Goal: Task Accomplishment & Management: Manage account settings

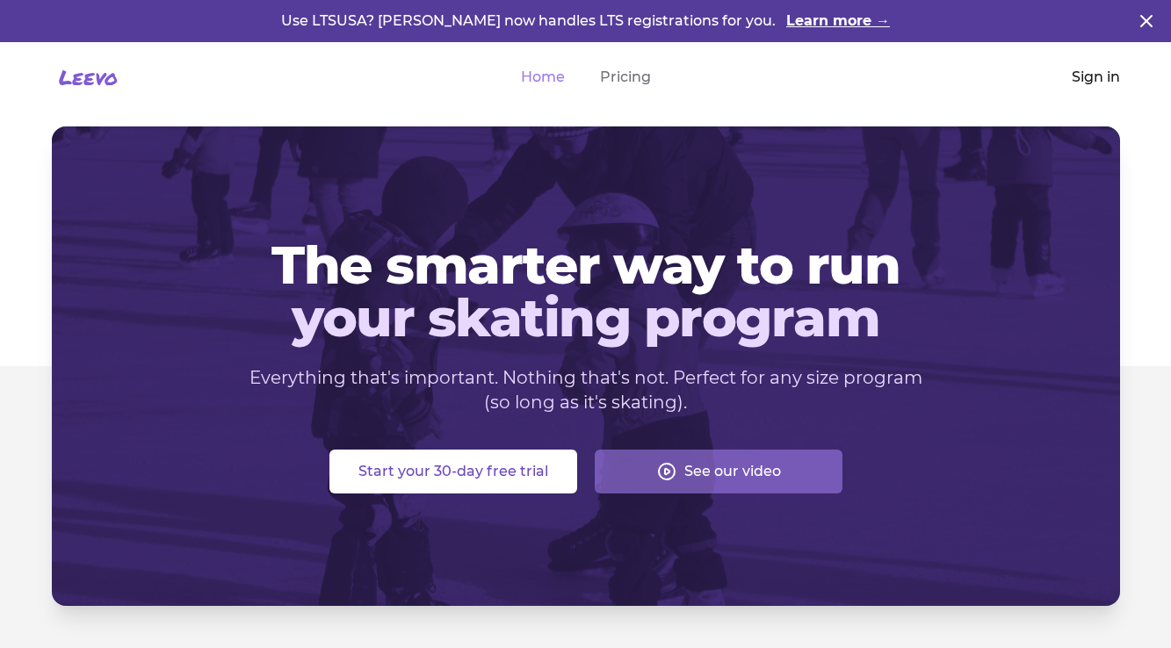
click at [1088, 78] on link "Sign in" at bounding box center [1096, 77] width 48 height 21
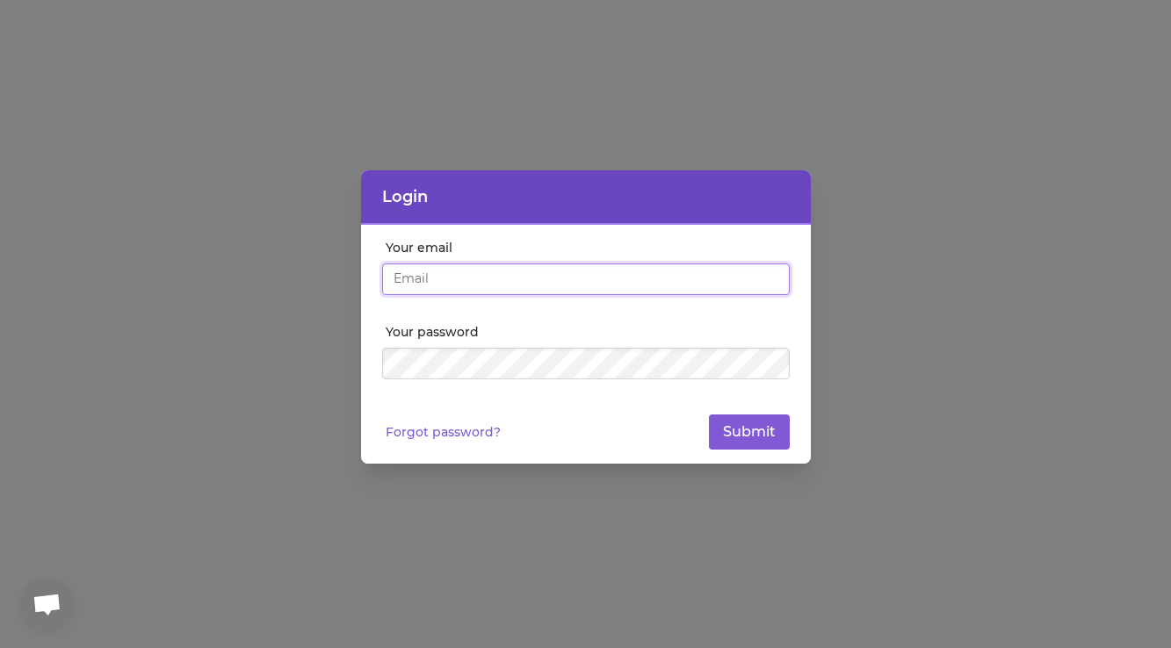
type input "[EMAIL_ADDRESS][DOMAIN_NAME]"
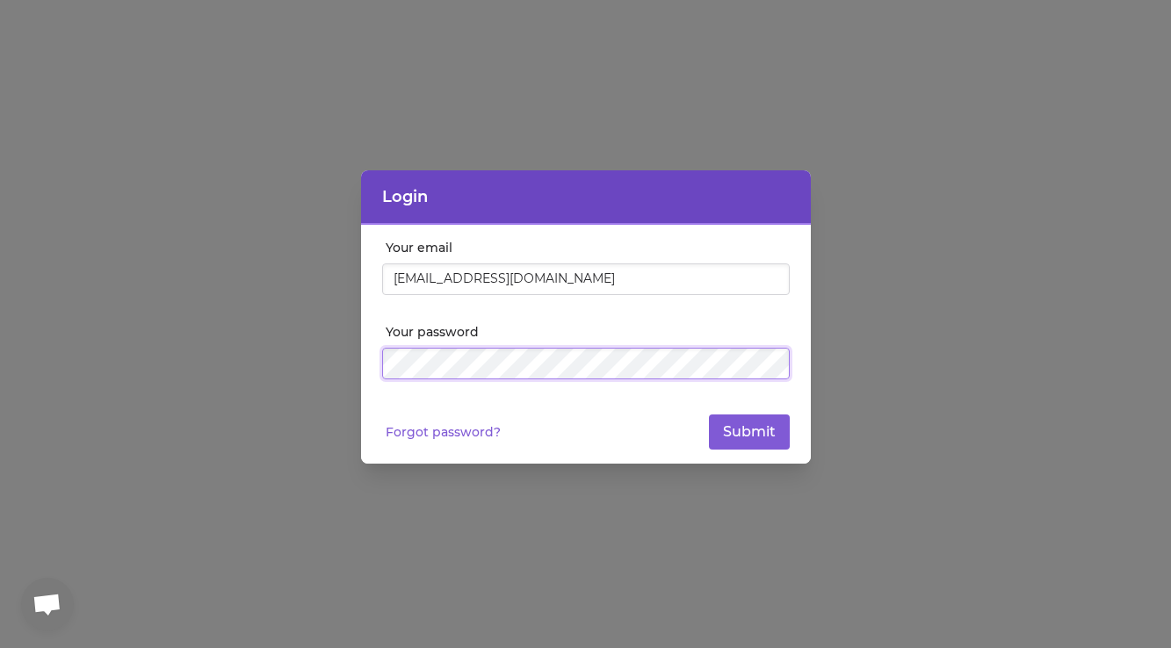
click at [748, 432] on button "Submit" at bounding box center [749, 432] width 81 height 35
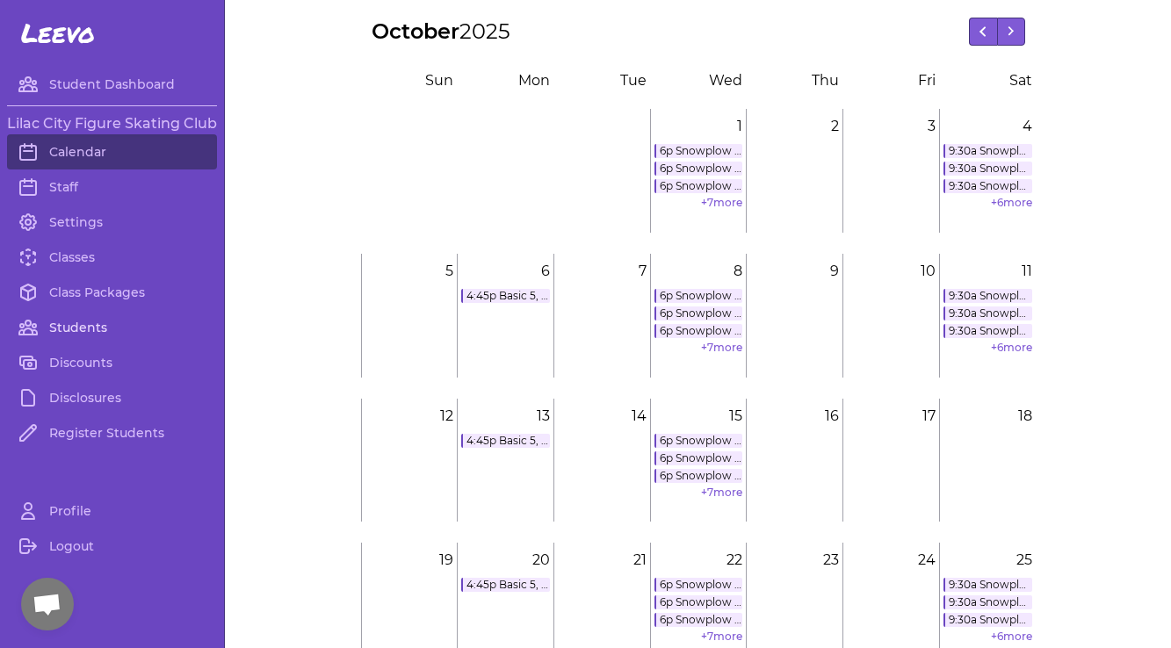
click at [67, 326] on link "Students" at bounding box center [112, 327] width 210 height 35
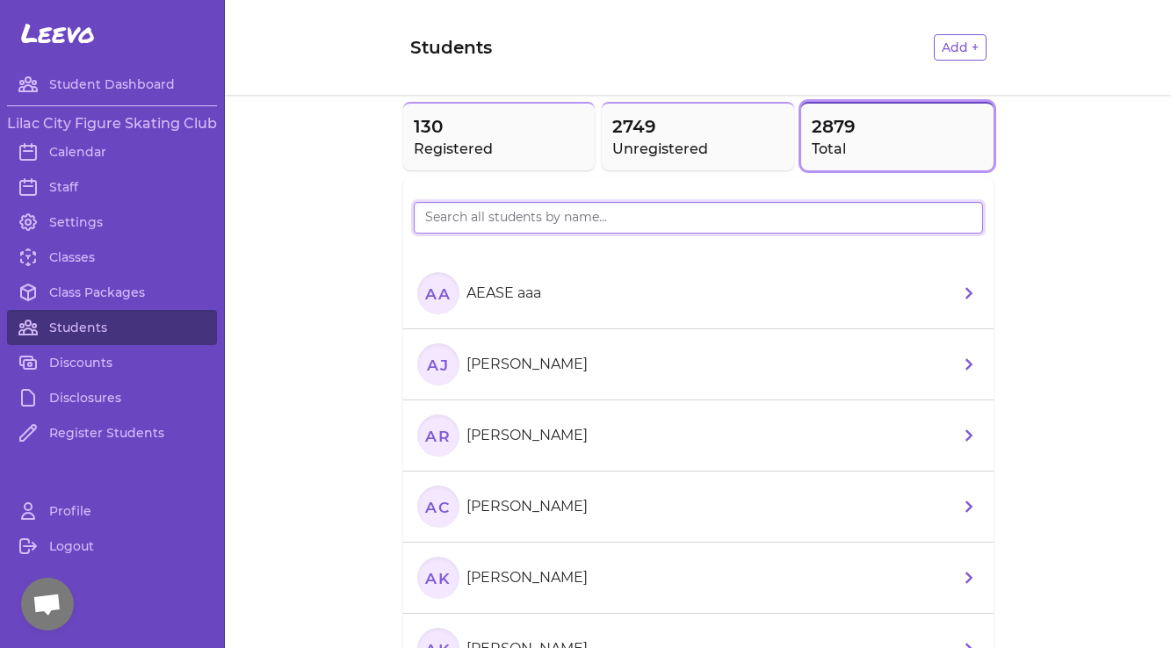
click at [526, 228] on input "search" at bounding box center [698, 218] width 569 height 32
type input "easton"
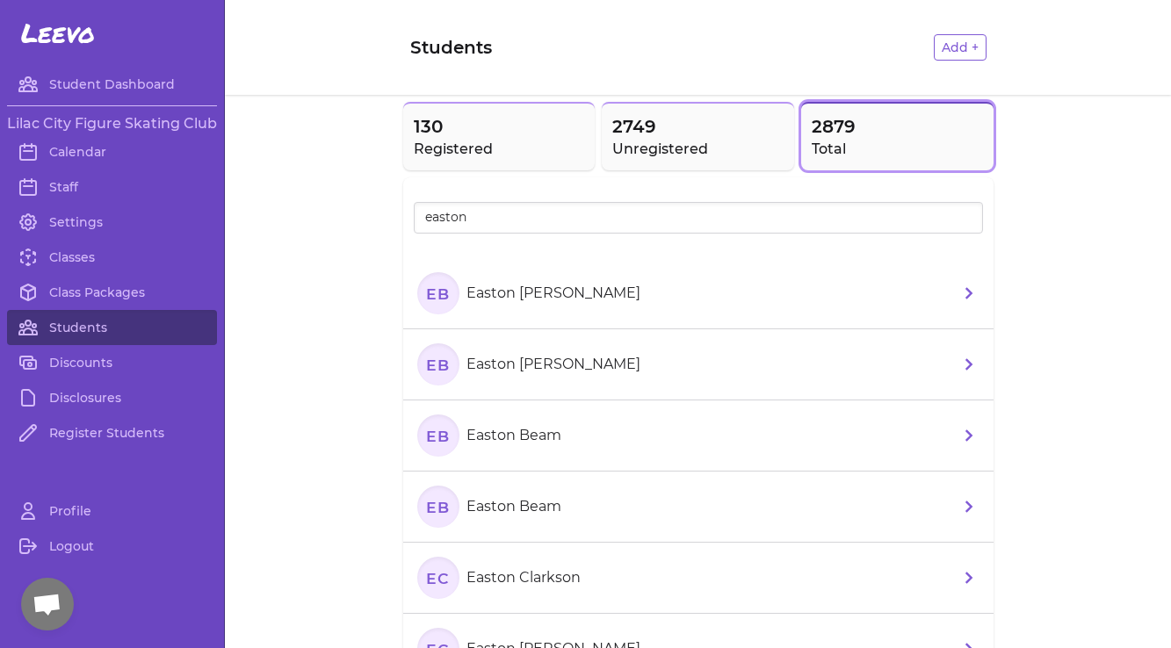
click at [532, 508] on p "Easton Beam" at bounding box center [513, 506] width 95 height 21
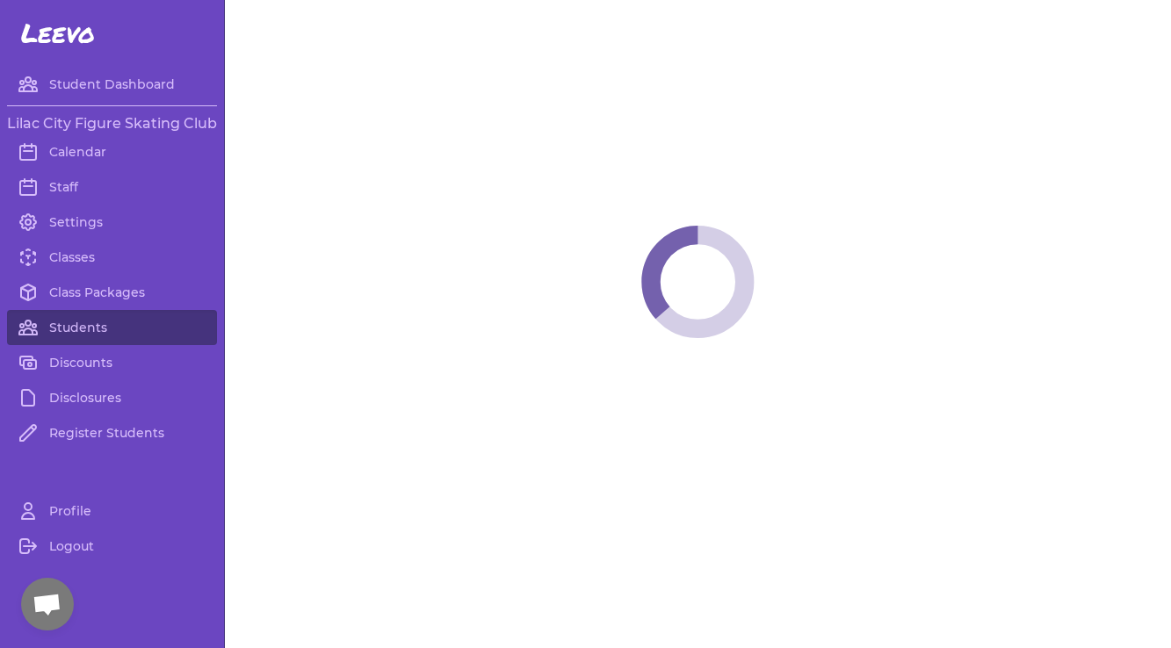
select select "WA"
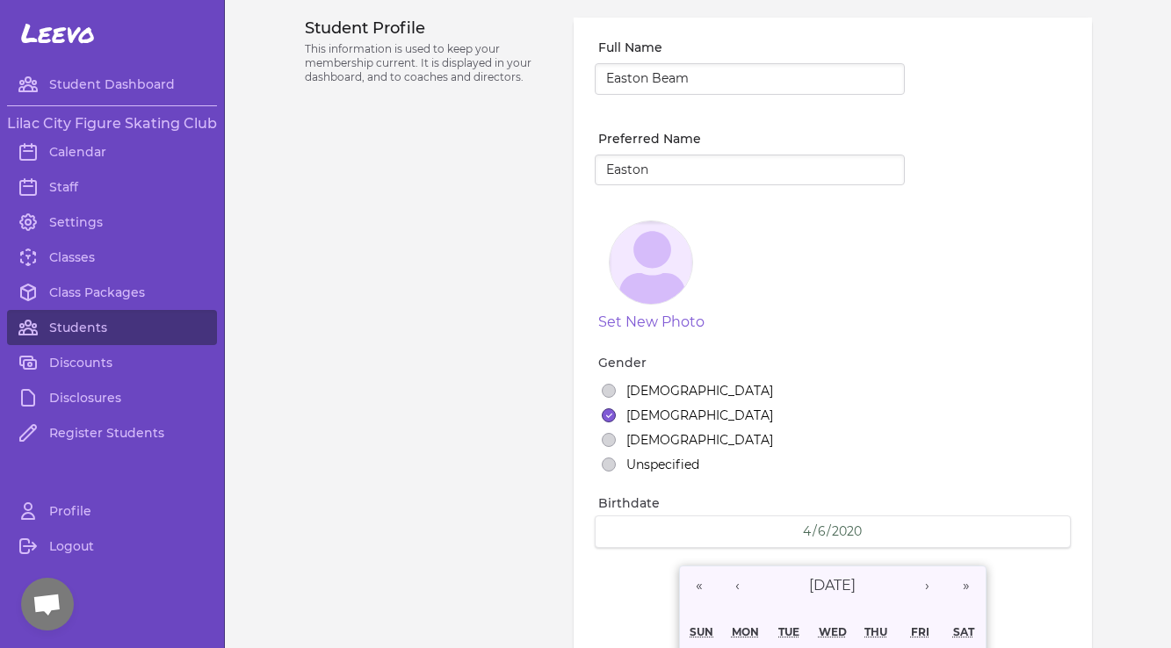
select select "8"
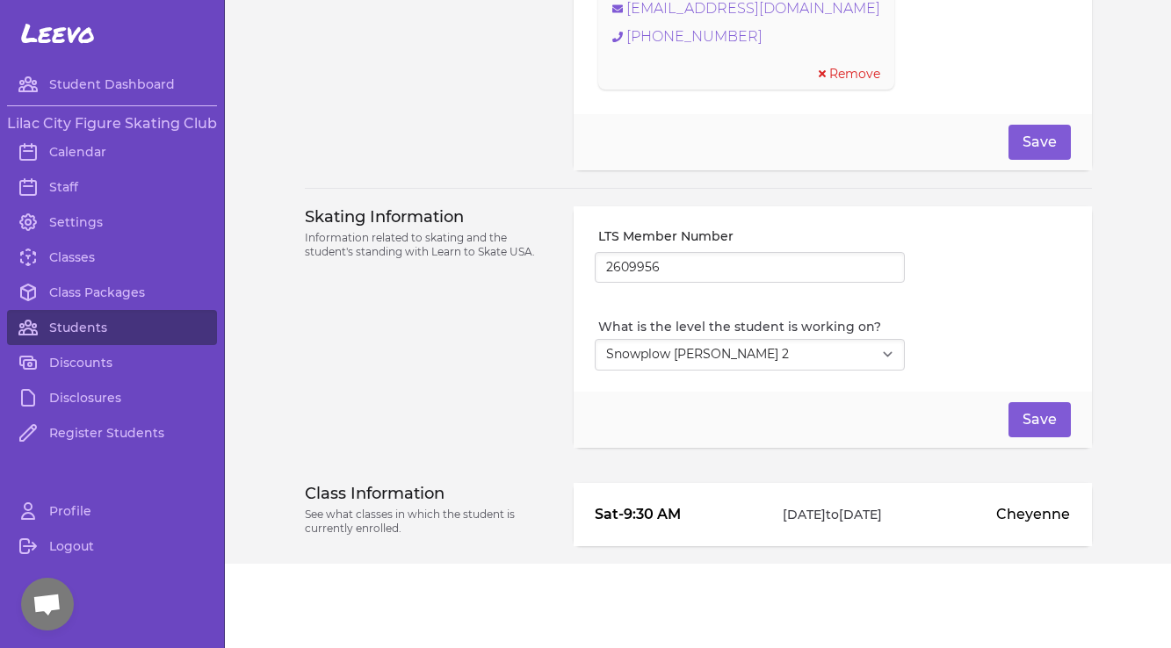
scroll to position [1394, 0]
click at [66, 318] on link "Students" at bounding box center [112, 327] width 210 height 35
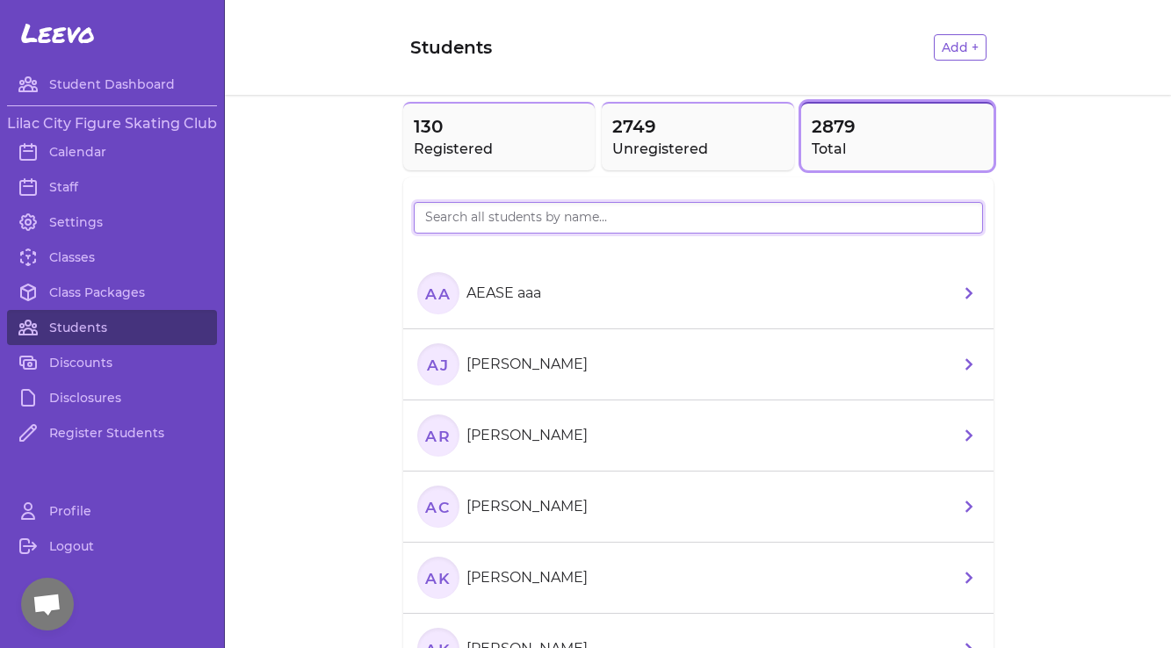
click at [564, 214] on input "search" at bounding box center [698, 218] width 569 height 32
click at [555, 223] on input "search" at bounding box center [698, 218] width 569 height 32
type input "beam"
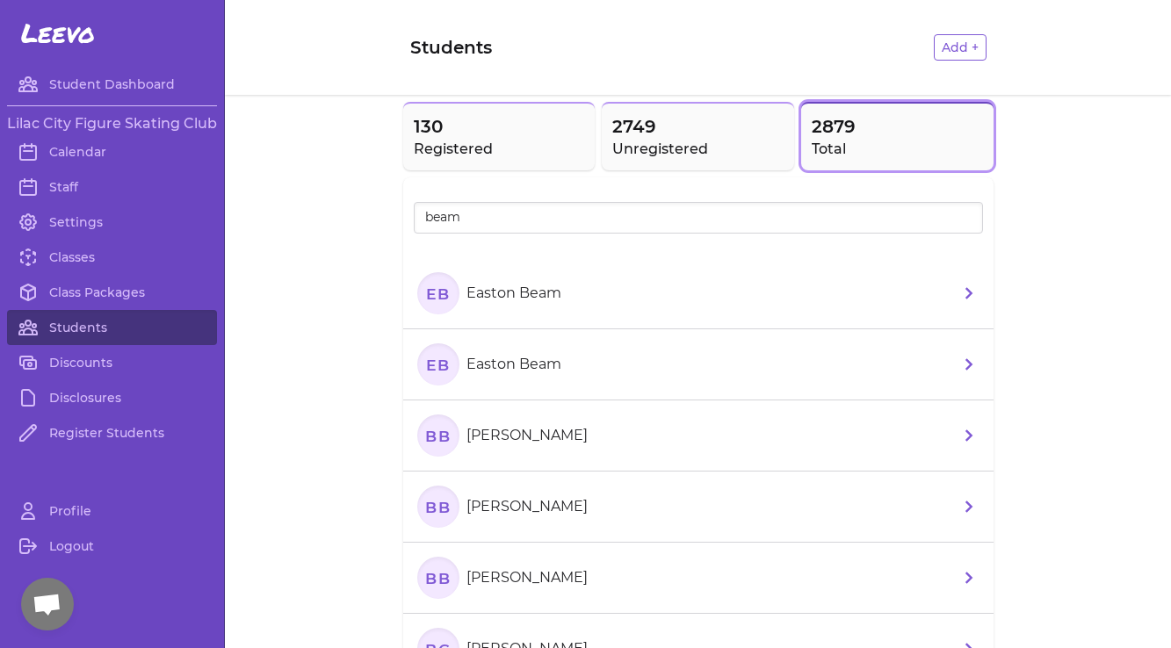
click at [545, 302] on p "Easton Beam" at bounding box center [513, 293] width 95 height 21
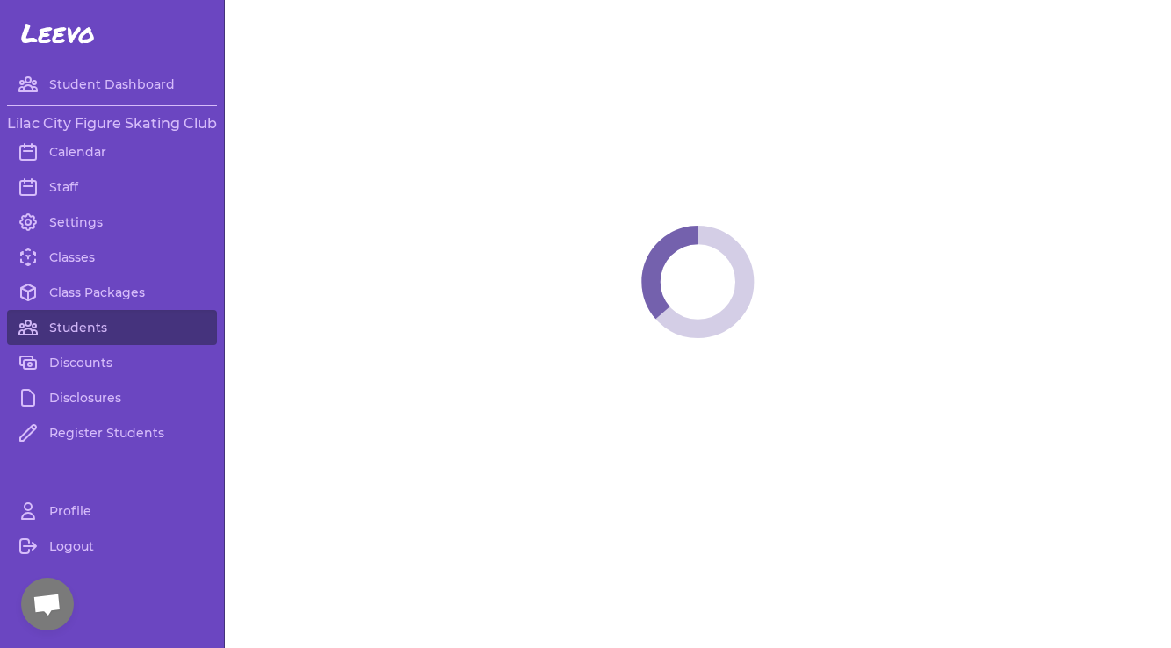
select select "WA"
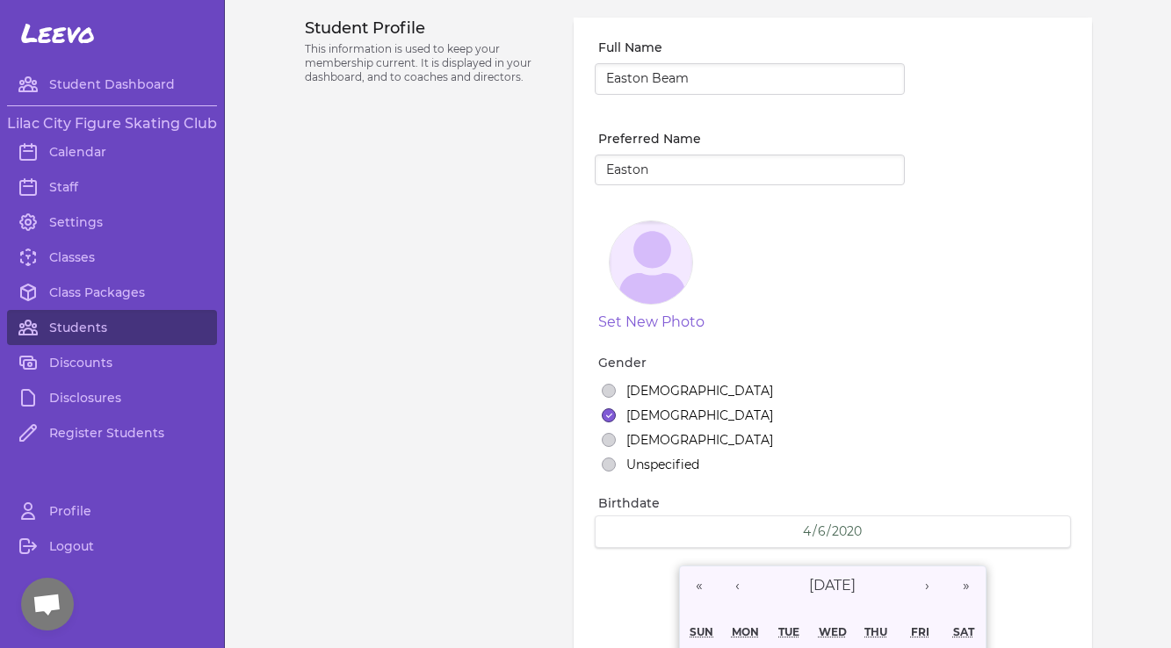
select select "7"
